Goal: Task Accomplishment & Management: Manage account settings

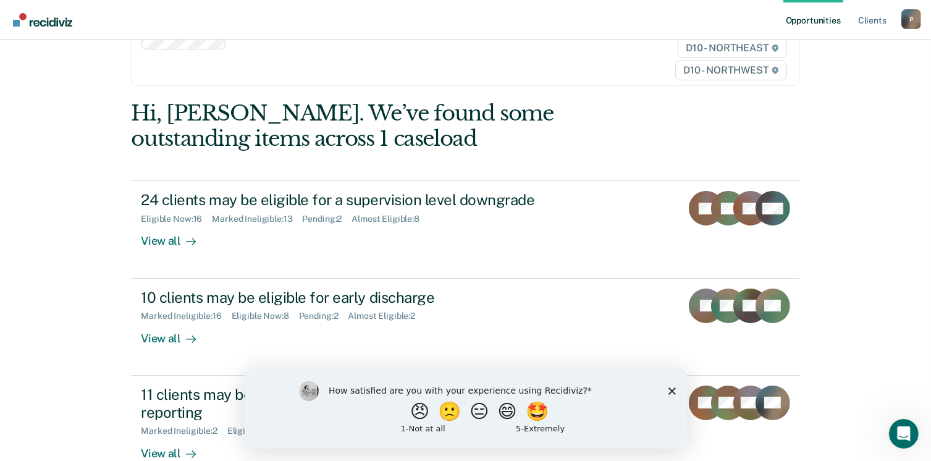
scroll to position [124, 0]
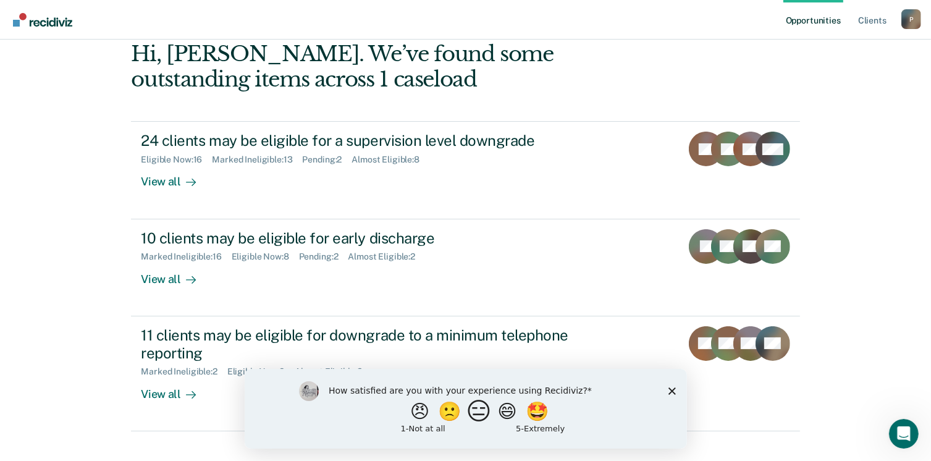
click at [479, 411] on button "😑" at bounding box center [480, 410] width 29 height 25
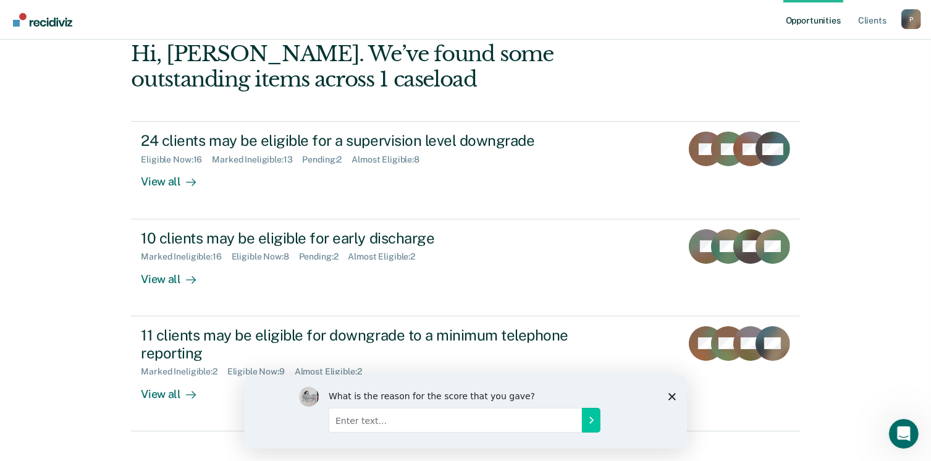
click at [675, 395] on div "What is the reason for the score that you gave?" at bounding box center [465, 411] width 442 height 74
click at [673, 398] on icon "Close survey" at bounding box center [671, 395] width 7 height 7
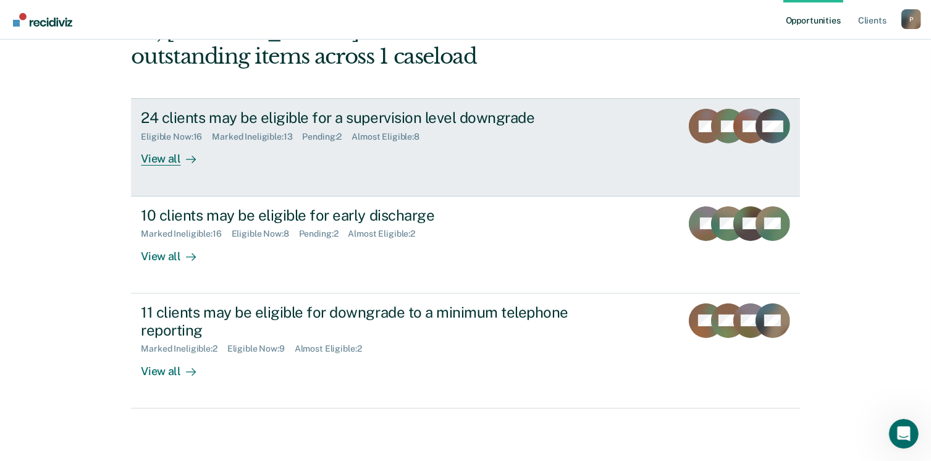
scroll to position [168, 0]
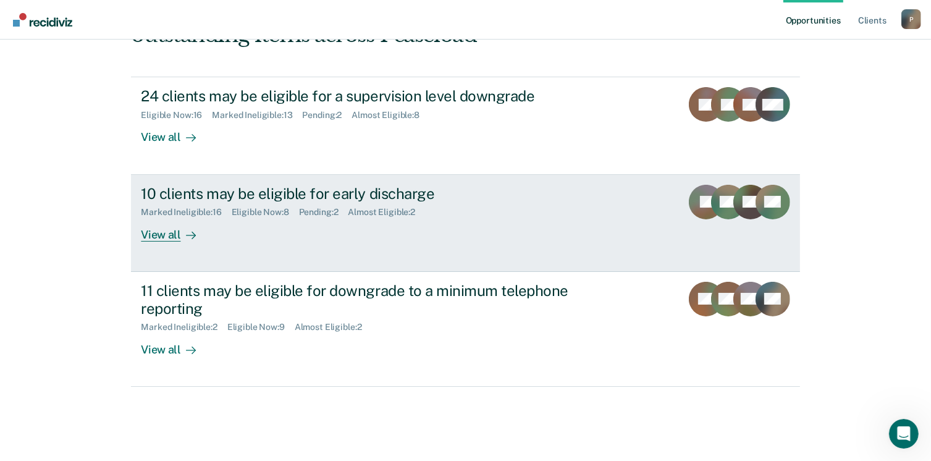
click at [163, 233] on div "View all" at bounding box center [175, 229] width 69 height 24
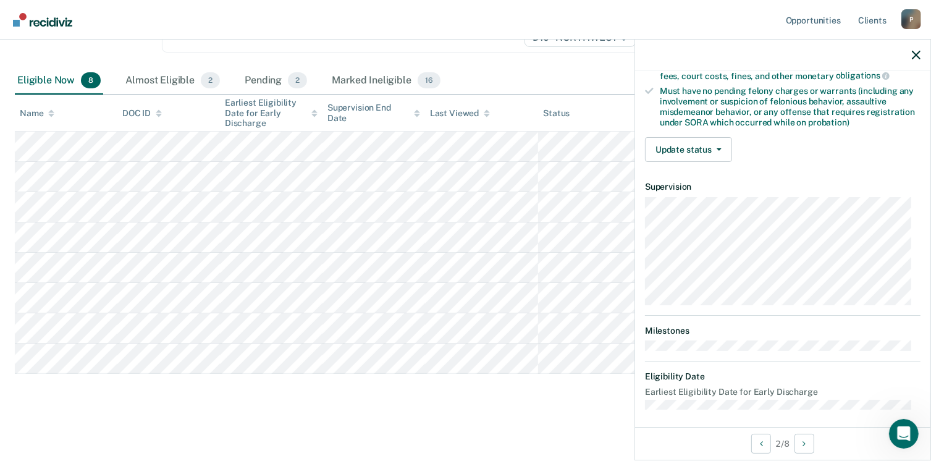
scroll to position [259, 0]
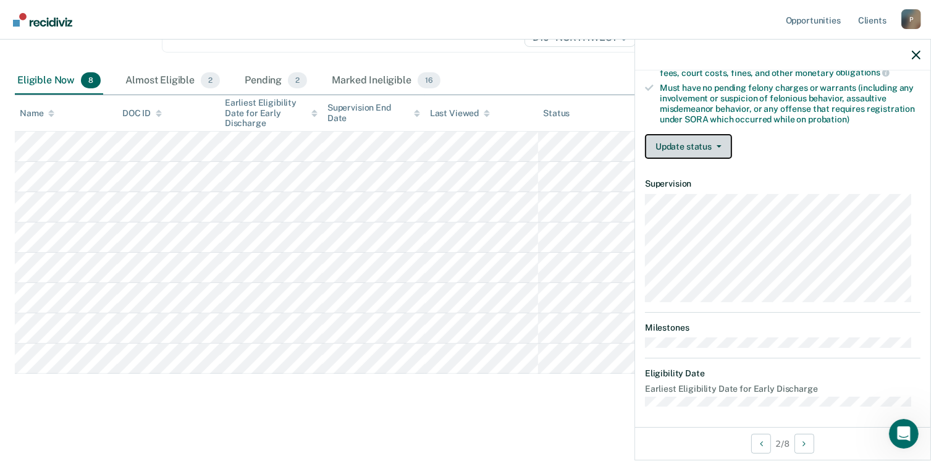
click at [724, 145] on button "Update status" at bounding box center [688, 146] width 87 height 25
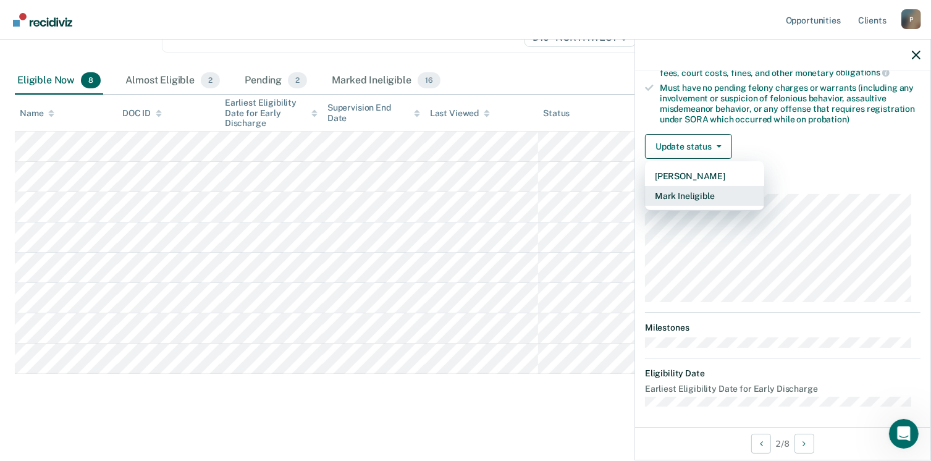
click at [711, 192] on button "Mark Ineligible" at bounding box center [704, 196] width 119 height 20
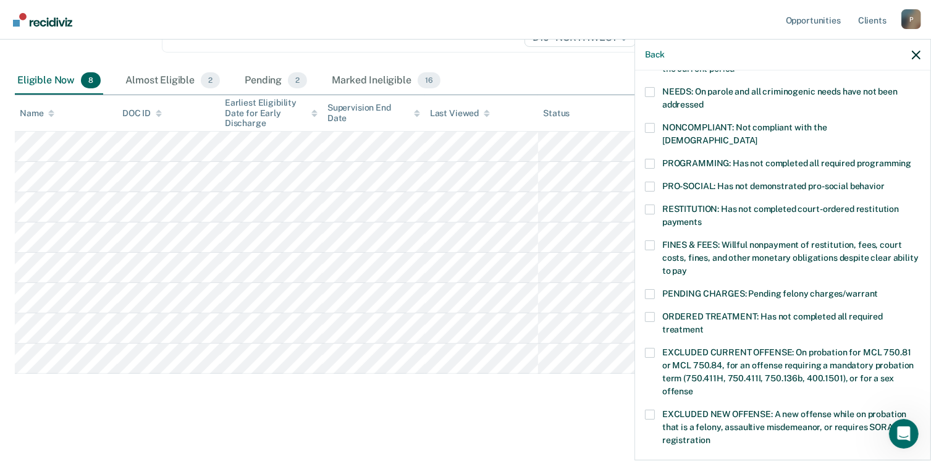
scroll to position [136, 0]
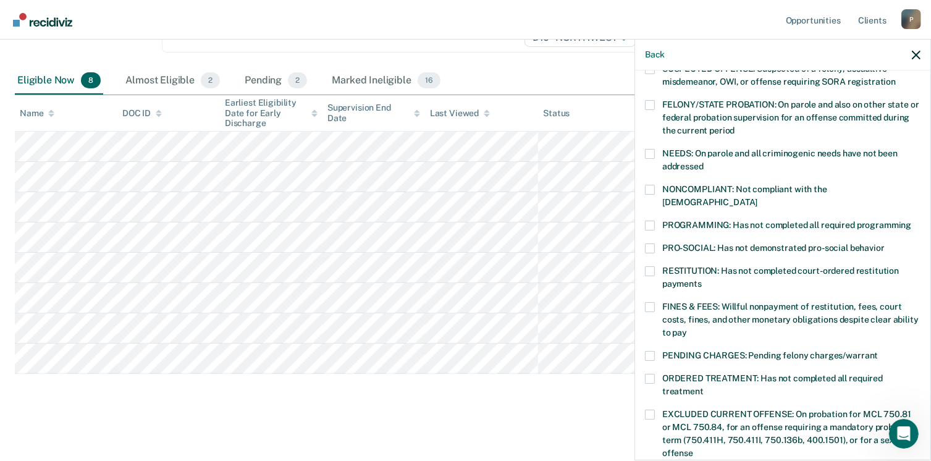
click at [652, 221] on span at bounding box center [650, 226] width 10 height 10
click at [911, 221] on input "PROGRAMMING: Has not completed all required programming" at bounding box center [911, 221] width 0 height 0
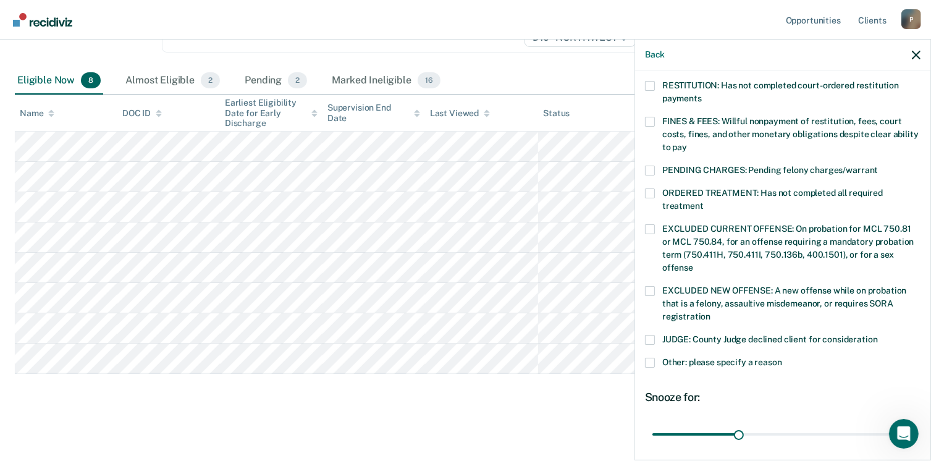
scroll to position [413, 0]
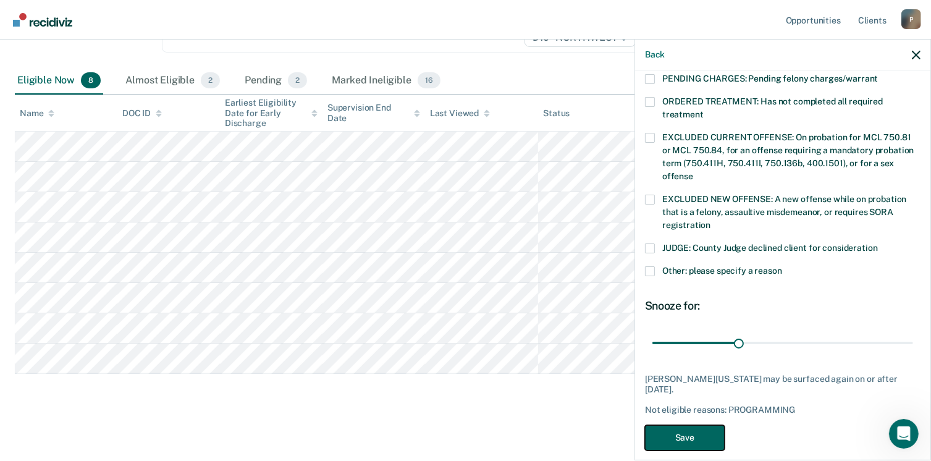
click at [697, 425] on button "Save" at bounding box center [685, 437] width 80 height 25
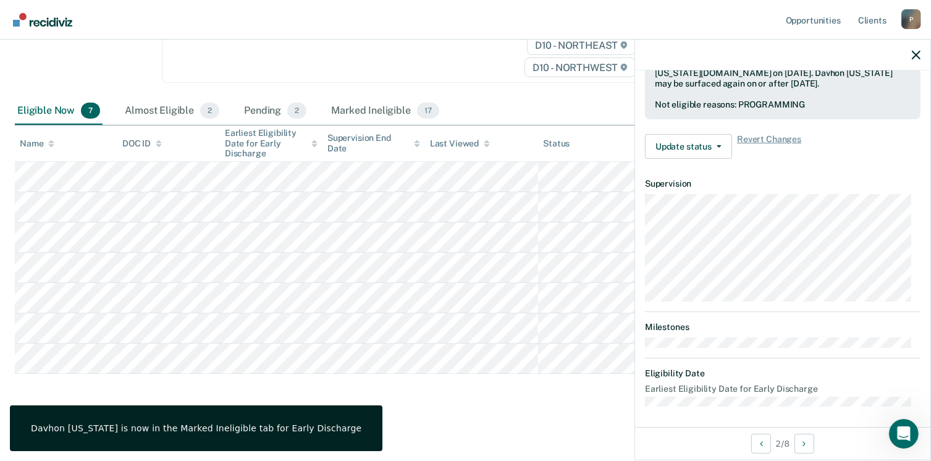
scroll to position [259, 0]
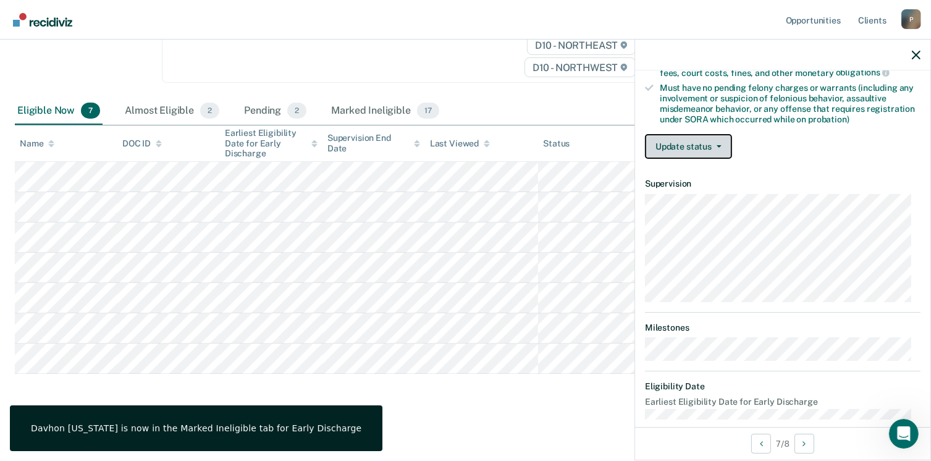
click at [716, 145] on button "Update status" at bounding box center [688, 146] width 87 height 25
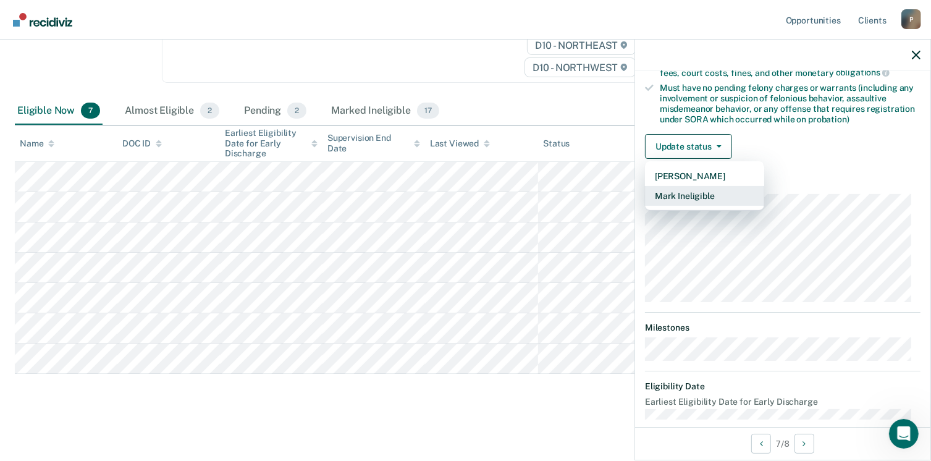
click at [719, 193] on button "Mark Ineligible" at bounding box center [704, 196] width 119 height 20
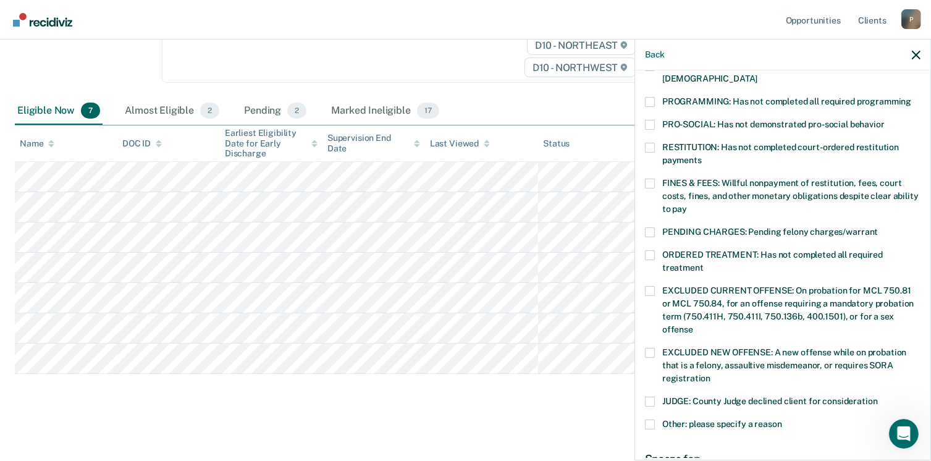
click at [652, 97] on span at bounding box center [650, 102] width 10 height 10
click at [911, 97] on input "PROGRAMMING: Has not completed all required programming" at bounding box center [911, 97] width 0 height 0
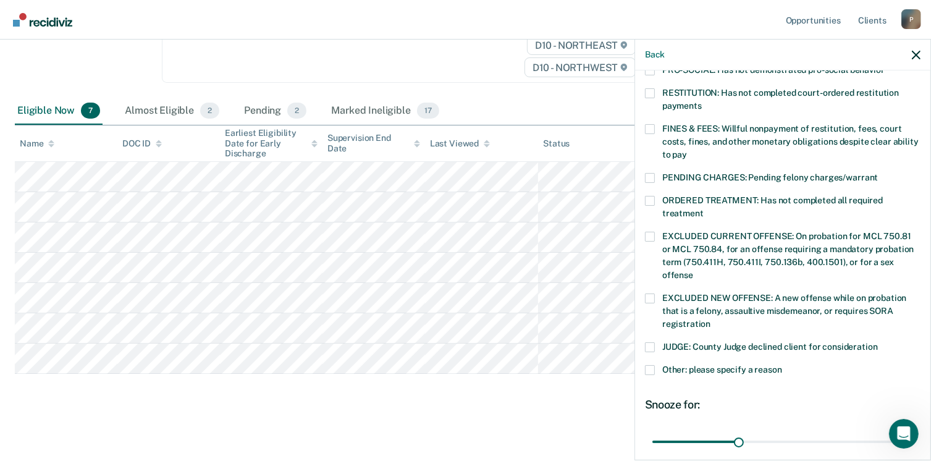
scroll to position [402, 0]
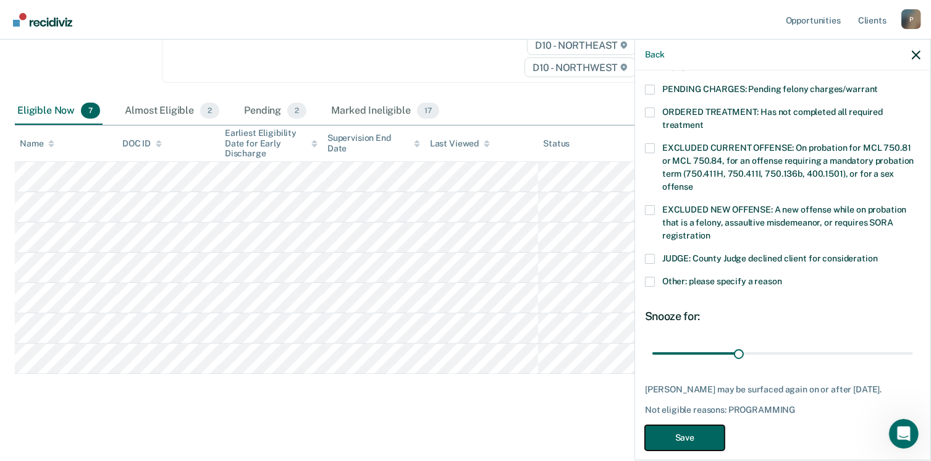
click at [712, 426] on button "Save" at bounding box center [685, 437] width 80 height 25
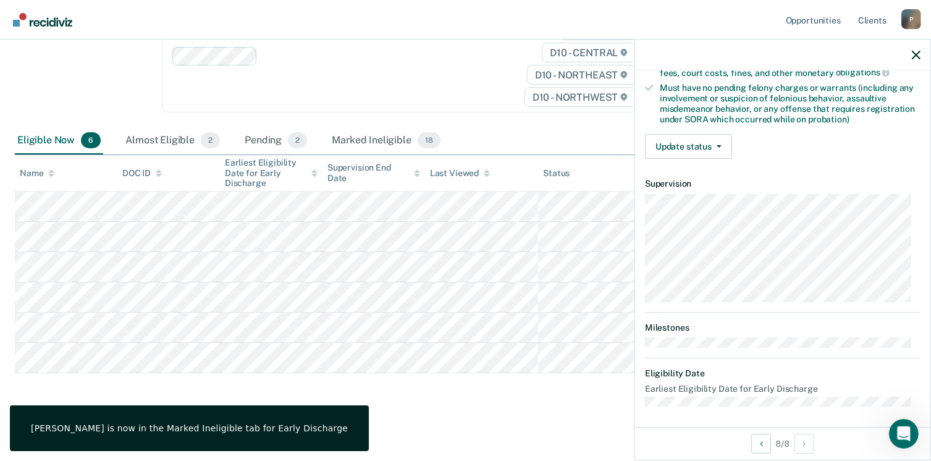
scroll to position [198, 0]
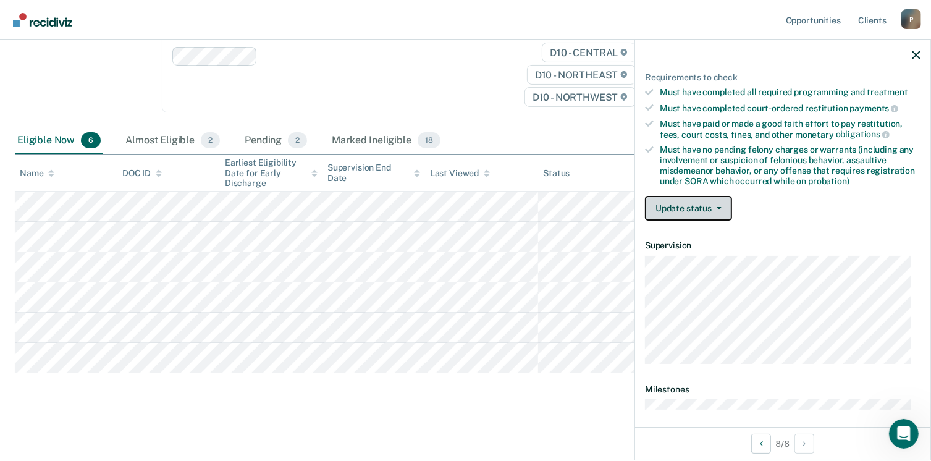
click at [725, 203] on button "Update status" at bounding box center [688, 208] width 87 height 25
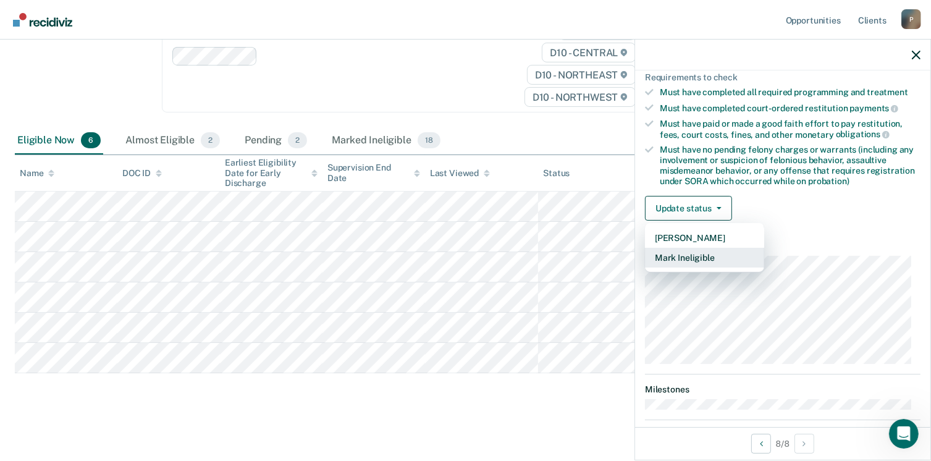
click at [719, 251] on button "Mark Ineligible" at bounding box center [704, 258] width 119 height 20
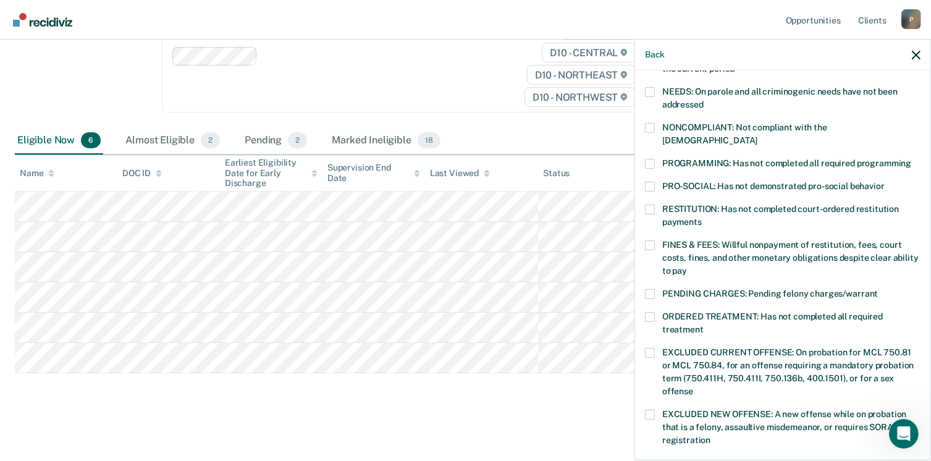
click at [655, 159] on label "PROGRAMMING: Has not completed all required programming" at bounding box center [782, 165] width 275 height 13
click at [911, 159] on input "PROGRAMMING: Has not completed all required programming" at bounding box center [911, 159] width 0 height 0
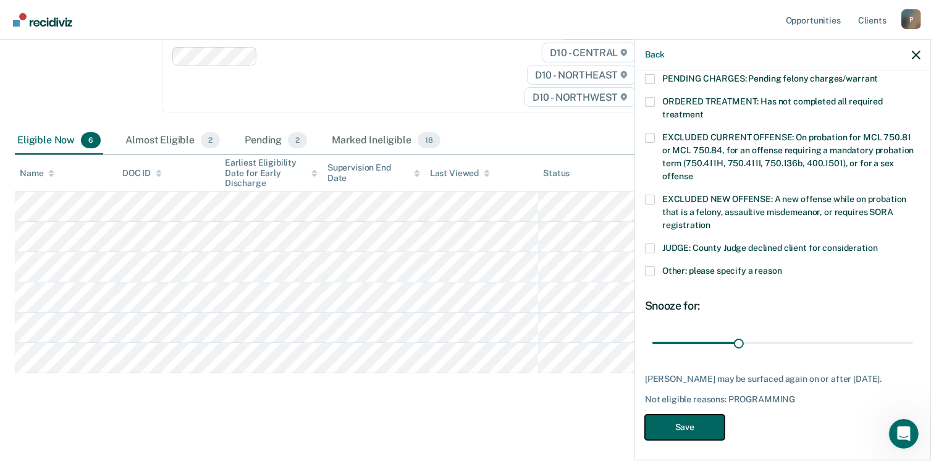
click at [689, 423] on button "Save" at bounding box center [685, 426] width 80 height 25
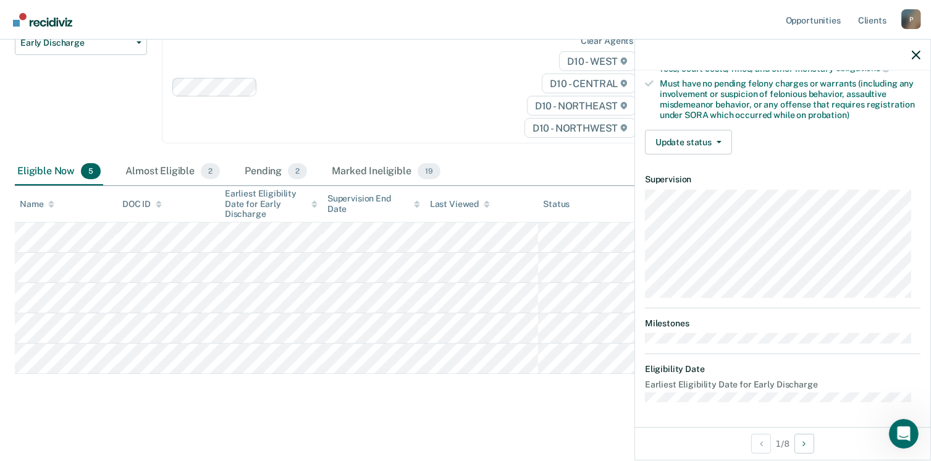
scroll to position [259, 0]
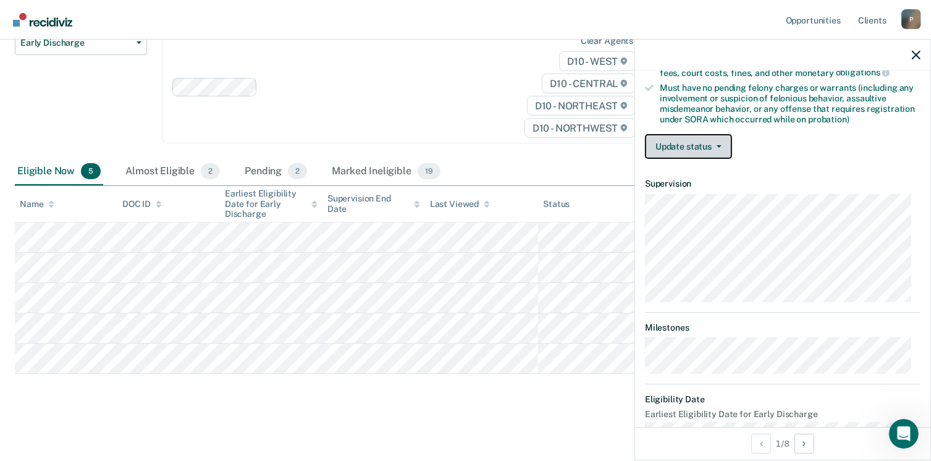
click at [704, 134] on button "Update status" at bounding box center [688, 146] width 87 height 25
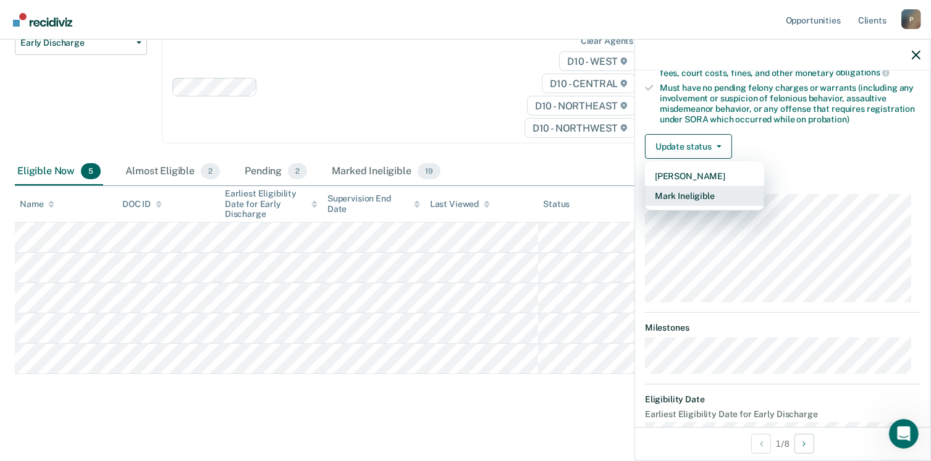
click at [704, 196] on button "Mark Ineligible" at bounding box center [704, 196] width 119 height 20
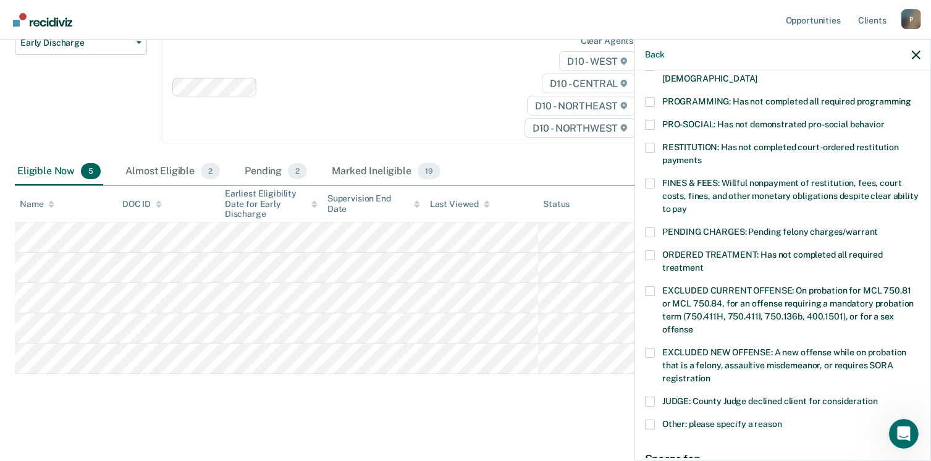
click at [652, 97] on span at bounding box center [650, 102] width 10 height 10
click at [911, 97] on input "PROGRAMMING: Has not completed all required programming" at bounding box center [911, 97] width 0 height 0
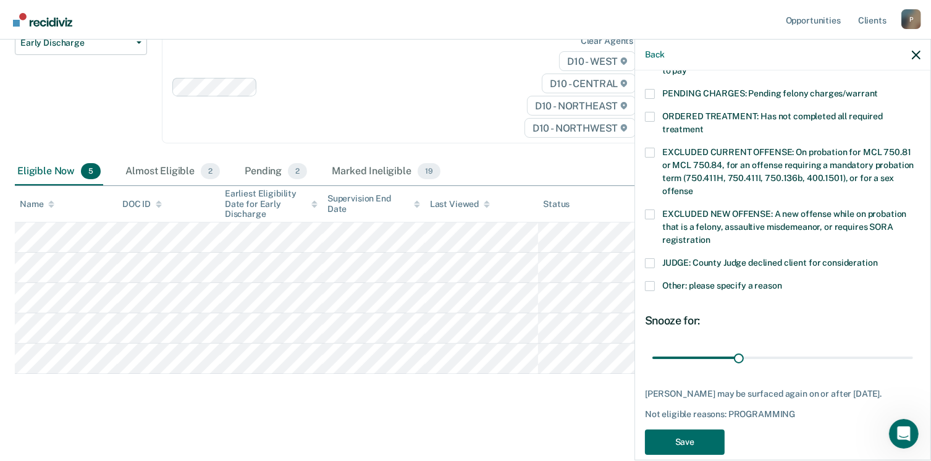
scroll to position [402, 0]
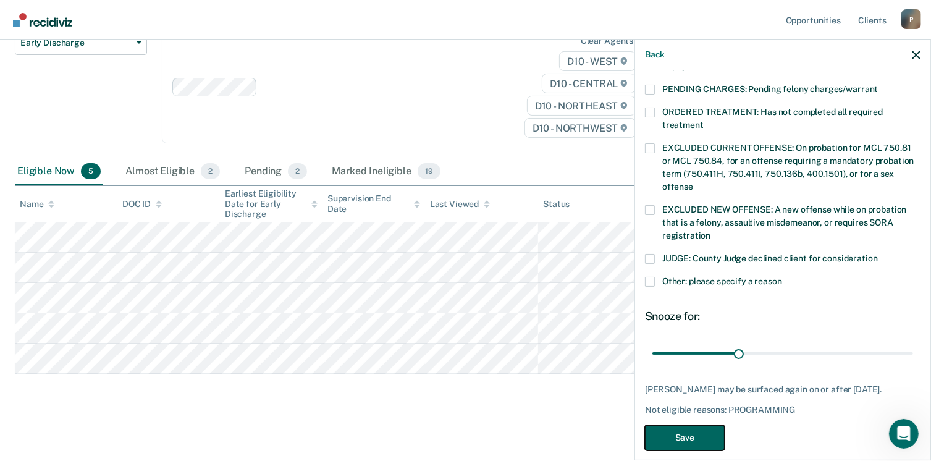
click at [710, 425] on button "Save" at bounding box center [685, 437] width 80 height 25
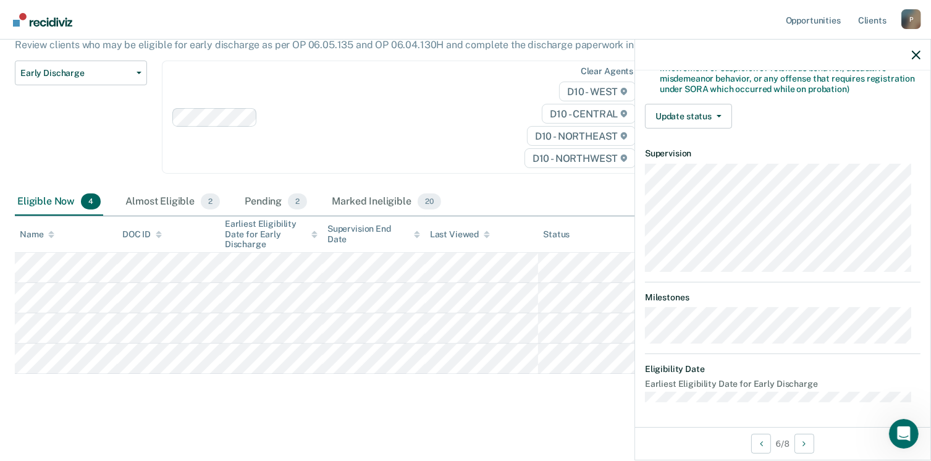
scroll to position [272, 0]
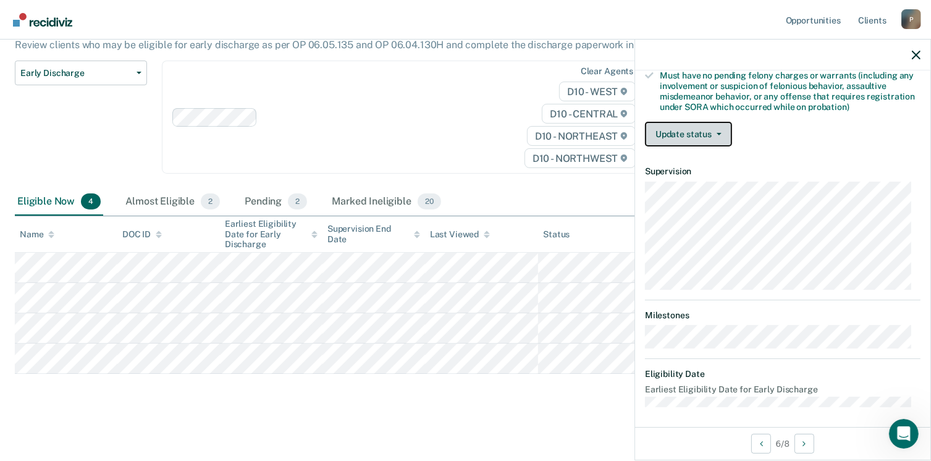
click at [712, 133] on span "button" at bounding box center [717, 134] width 10 height 2
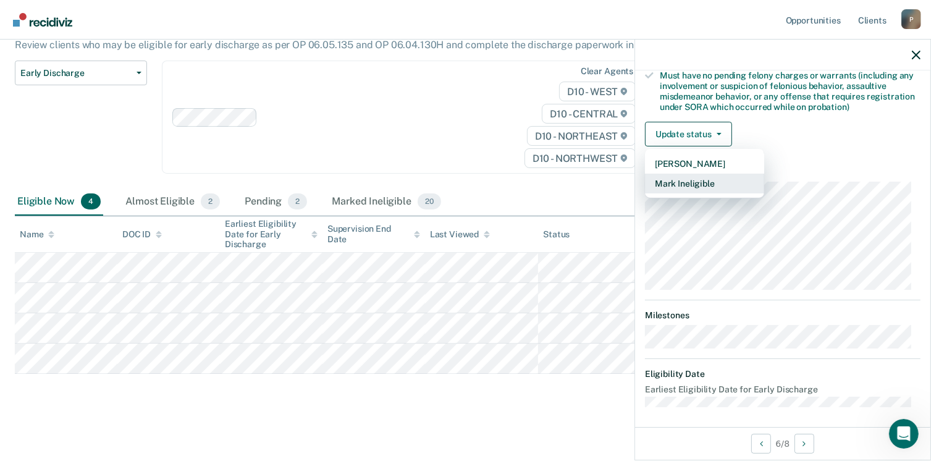
click at [702, 180] on button "Mark Ineligible" at bounding box center [704, 184] width 119 height 20
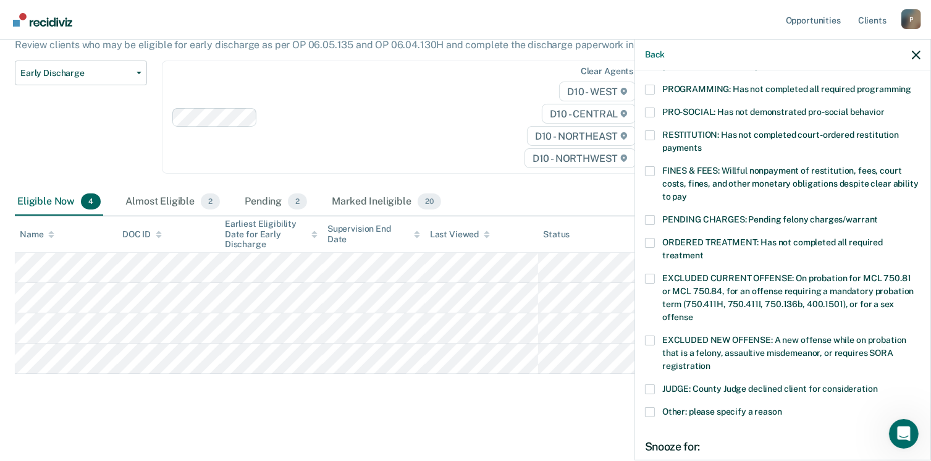
click at [652, 85] on span at bounding box center [650, 90] width 10 height 10
click at [911, 85] on input "PROGRAMMING: Has not completed all required programming" at bounding box center [911, 85] width 0 height 0
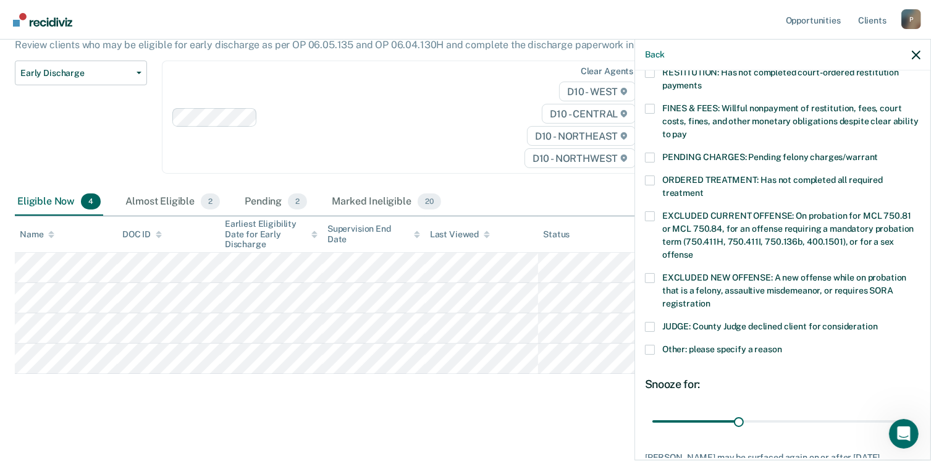
scroll to position [402, 0]
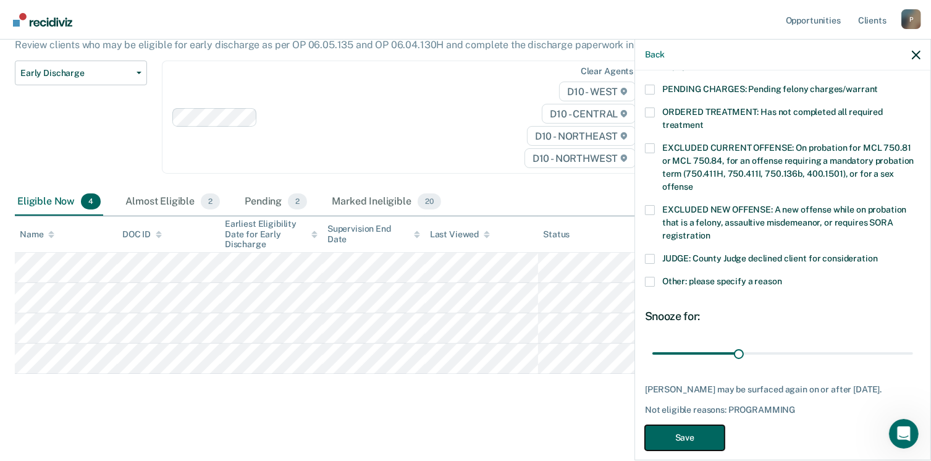
click at [702, 425] on button "Save" at bounding box center [685, 437] width 80 height 25
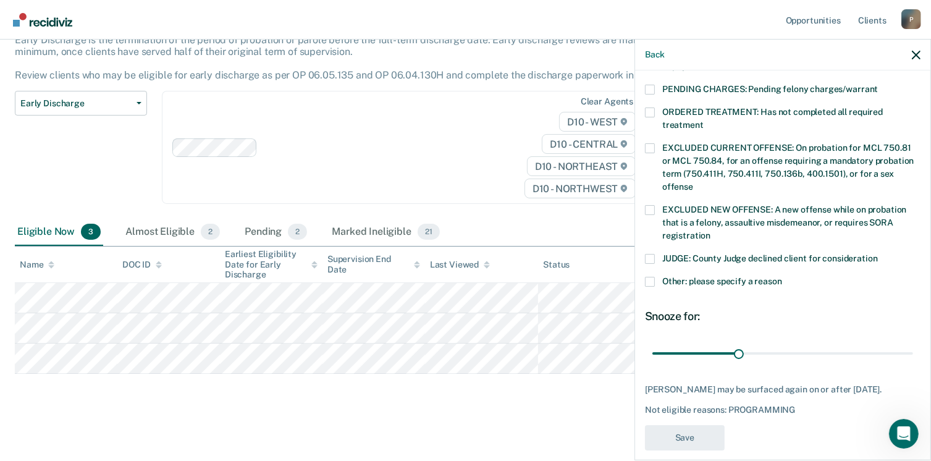
scroll to position [363, 0]
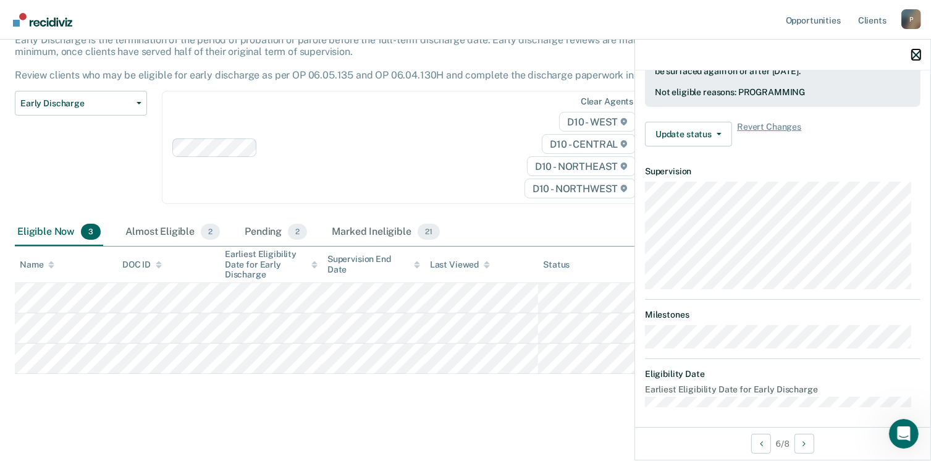
click at [916, 51] on icon "button" at bounding box center [916, 55] width 9 height 9
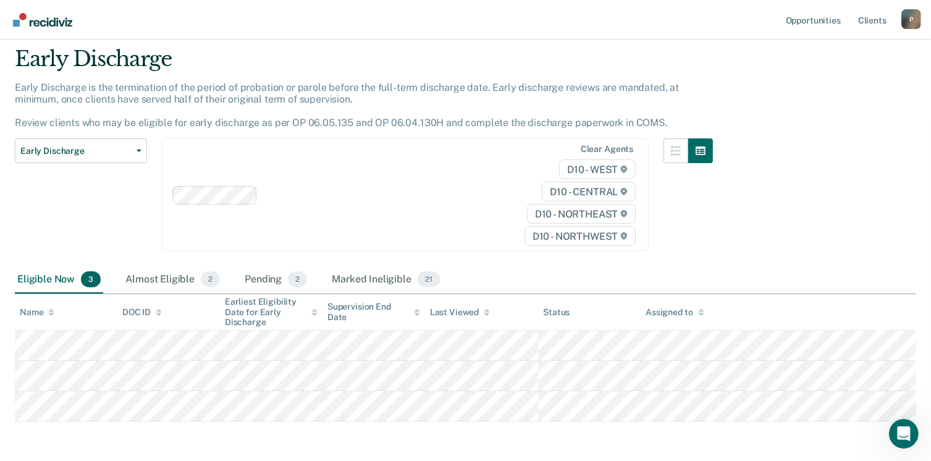
scroll to position [0, 0]
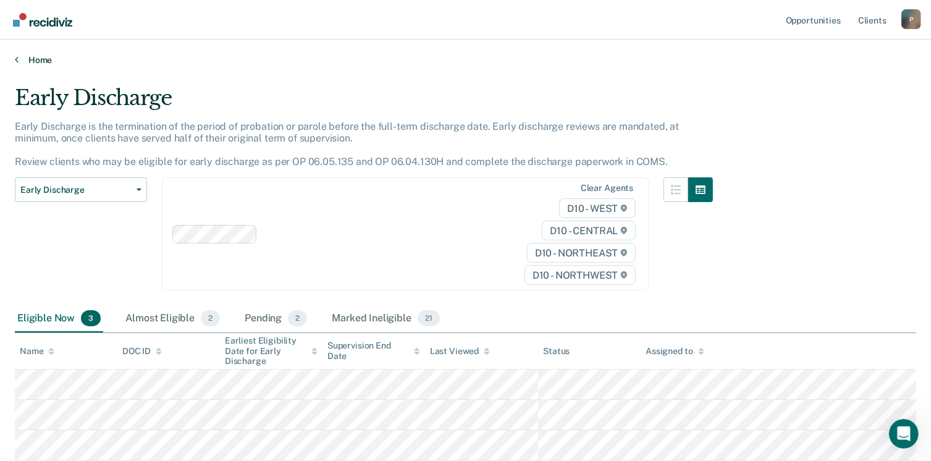
click at [40, 59] on link "Home" at bounding box center [465, 59] width 901 height 11
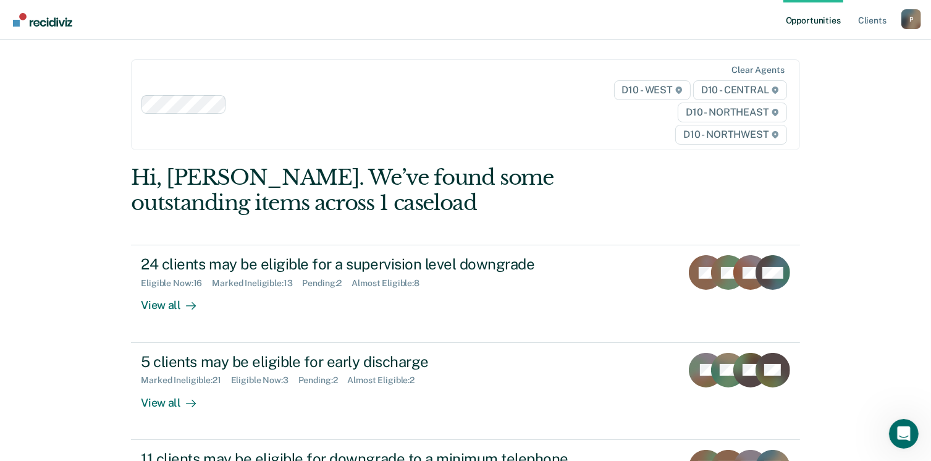
scroll to position [124, 0]
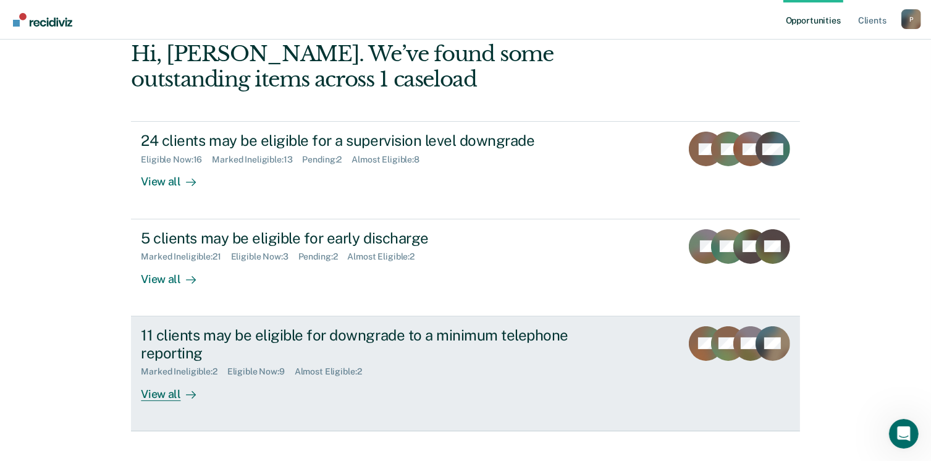
click at [162, 394] on div "View all" at bounding box center [175, 389] width 69 height 24
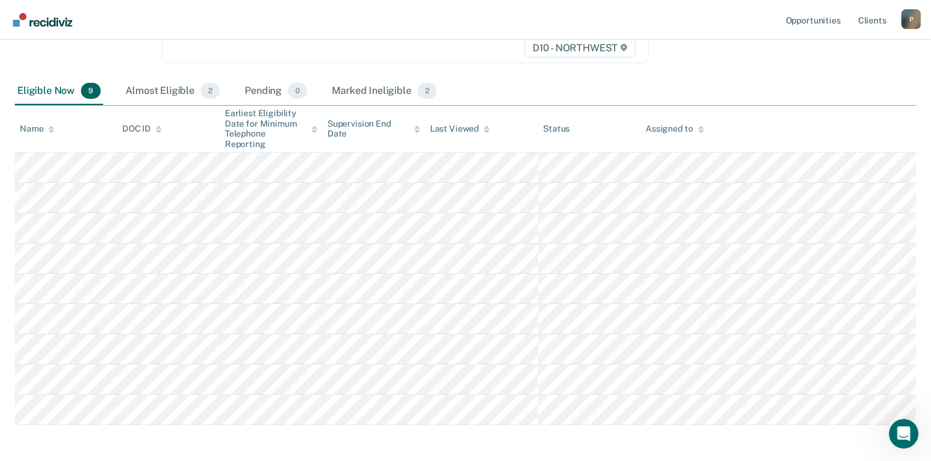
scroll to position [267, 0]
